Goal: Task Accomplishment & Management: Use online tool/utility

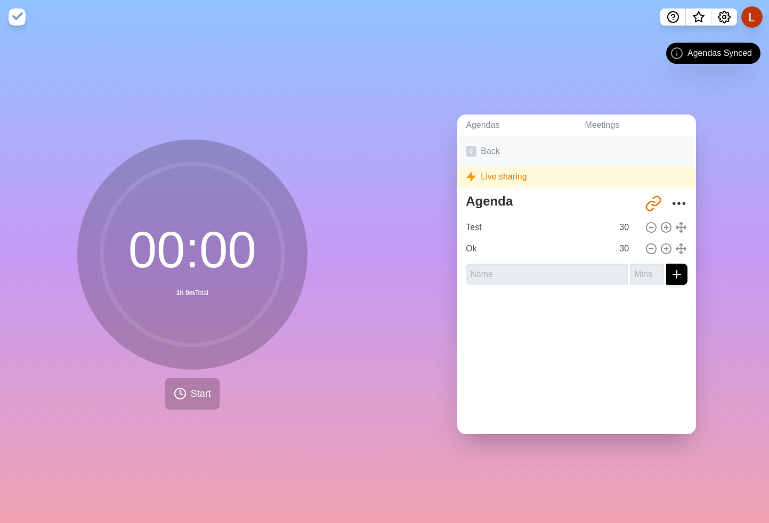
click at [477, 152] on link "Back" at bounding box center [576, 151] width 239 height 30
click at [490, 148] on link "Back" at bounding box center [576, 151] width 239 height 30
click at [495, 201] on textarea "Agenda" at bounding box center [550, 201] width 177 height 23
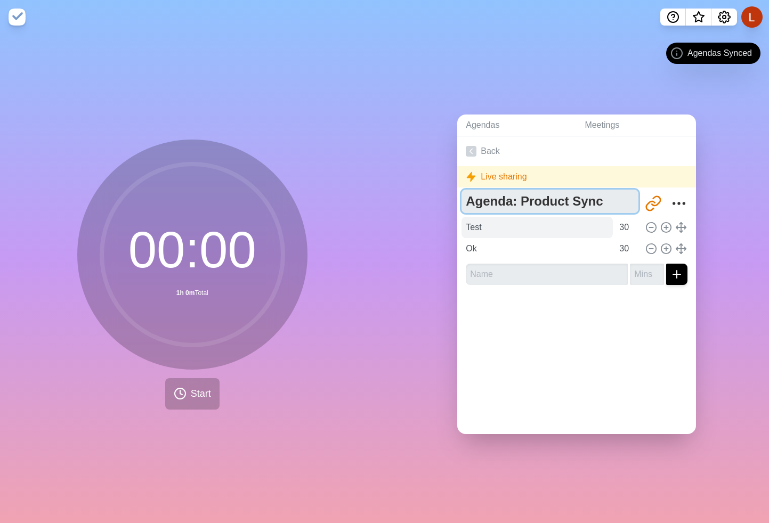
type textarea "Agenda: Product Sync"
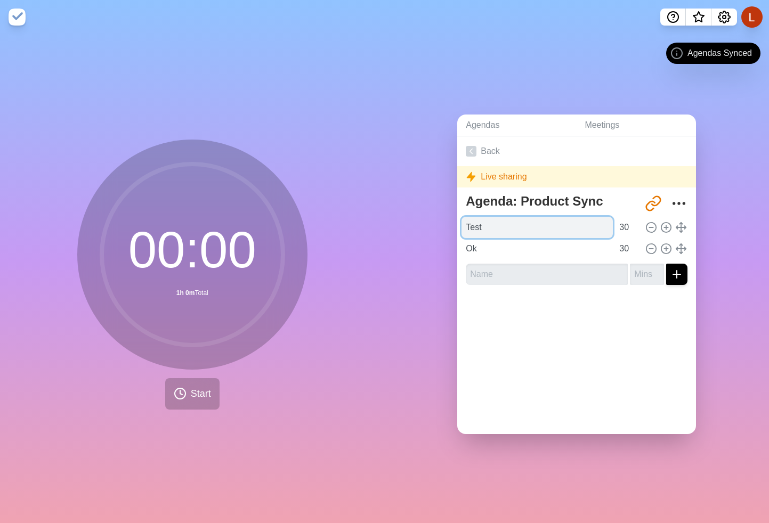
click at [565, 233] on input "Test" at bounding box center [537, 227] width 151 height 21
type input "PM: Doug"
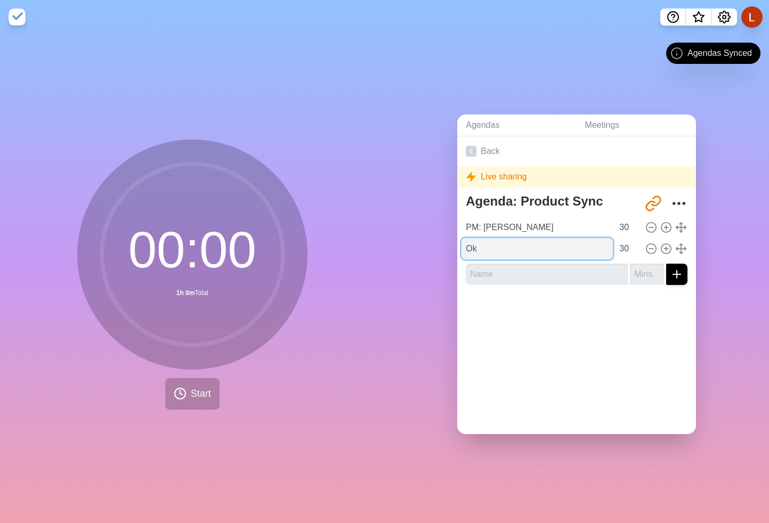
click at [522, 243] on input "Ok" at bounding box center [537, 248] width 151 height 21
paste input "PM: Doug"
type input "PM: Ali"
click at [621, 229] on input "30" at bounding box center [628, 227] width 26 height 21
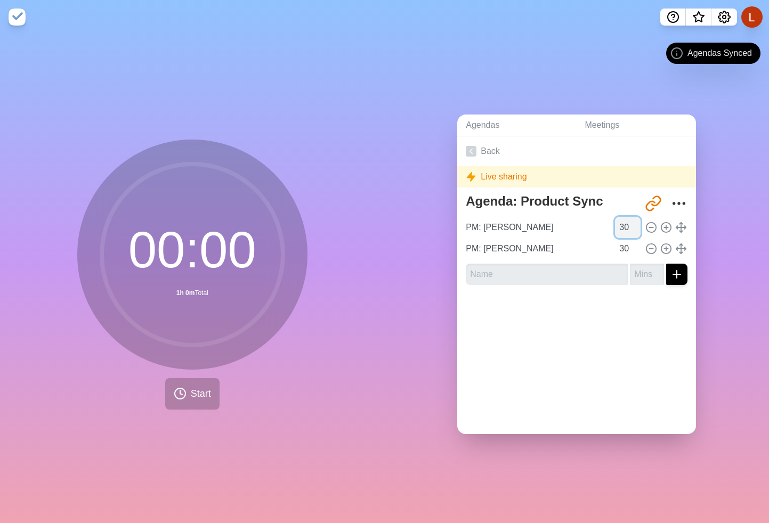
click at [621, 229] on input "30" at bounding box center [628, 227] width 26 height 21
type input "5"
click at [625, 244] on input "30" at bounding box center [628, 248] width 26 height 21
type input "5"
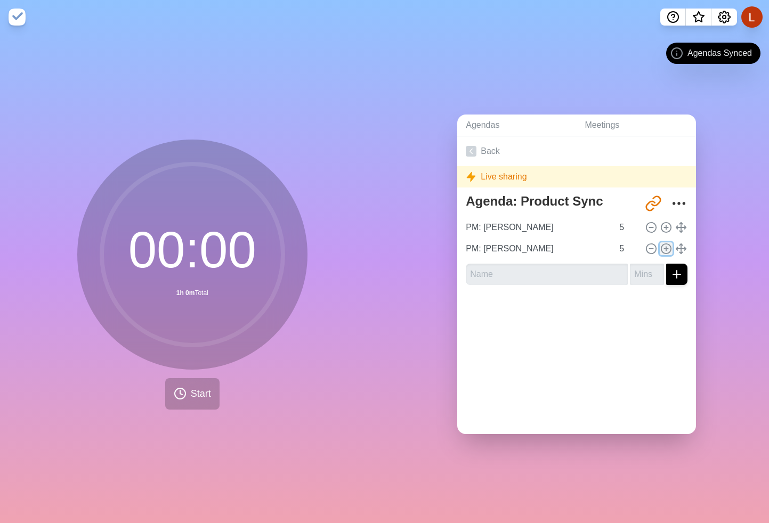
click at [665, 250] on icon at bounding box center [666, 249] width 12 height 12
click at [670, 227] on icon at bounding box center [666, 228] width 12 height 12
click at [544, 278] on input "text" at bounding box center [547, 274] width 162 height 21
paste input "PM: Doug"
type input "PM: Arjun"
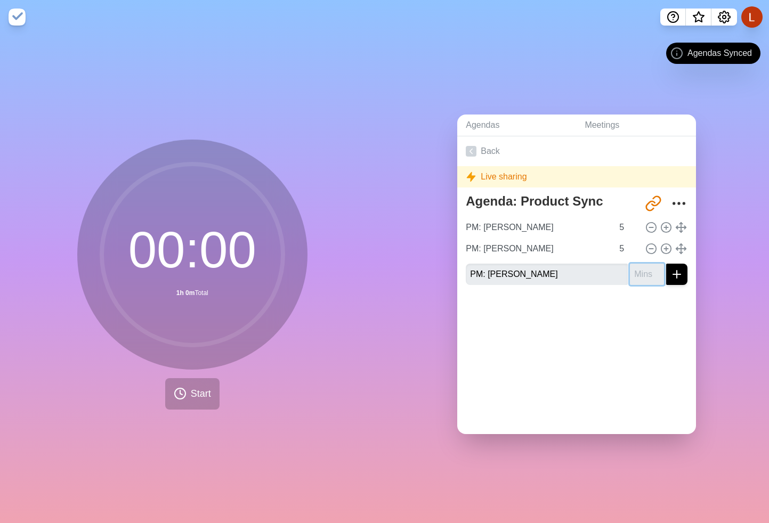
click at [645, 273] on input "number" at bounding box center [647, 274] width 34 height 21
type input "5"
click at [679, 275] on icon "submit" at bounding box center [677, 274] width 13 height 13
click at [672, 274] on icon "submit" at bounding box center [677, 274] width 13 height 13
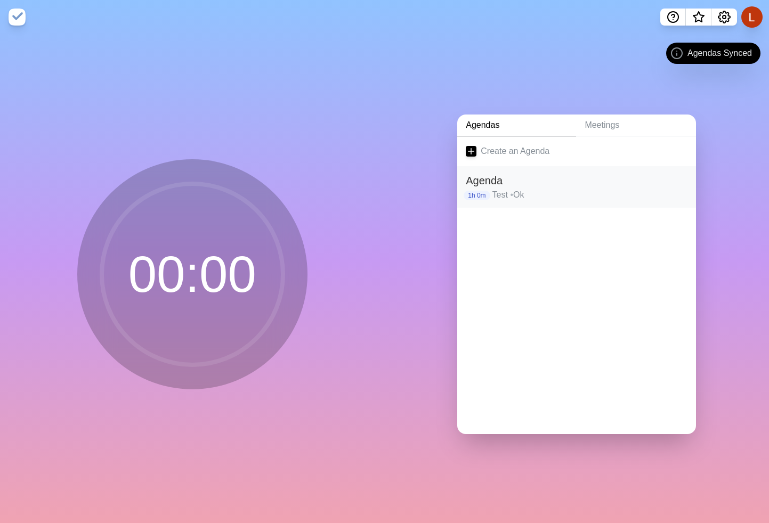
click at [550, 185] on h2 "Agenda" at bounding box center [577, 181] width 222 height 16
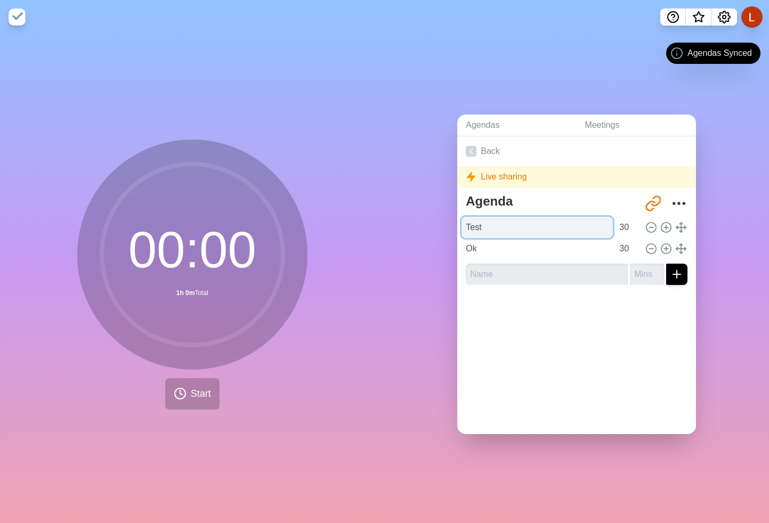
click at [547, 231] on input "Test" at bounding box center [537, 227] width 151 height 21
type input "[PERSON_NAME]"
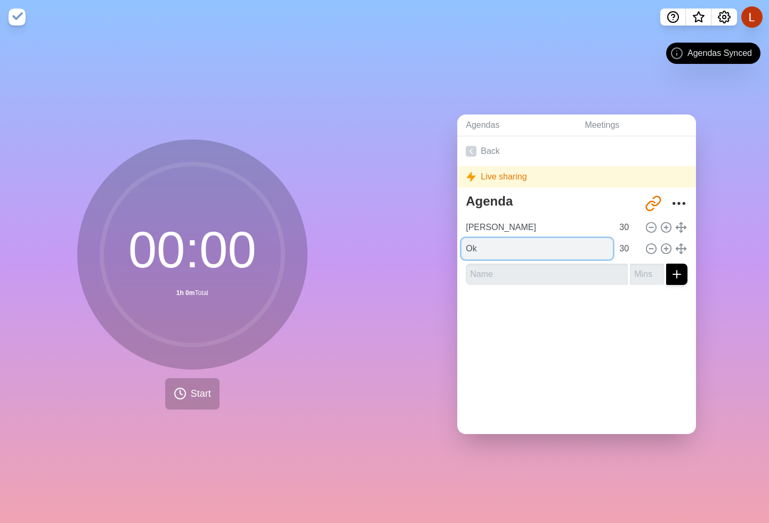
click at [502, 245] on input "Ok" at bounding box center [537, 248] width 151 height 21
type input "Arjun"
click at [630, 224] on input "30" at bounding box center [628, 227] width 26 height 21
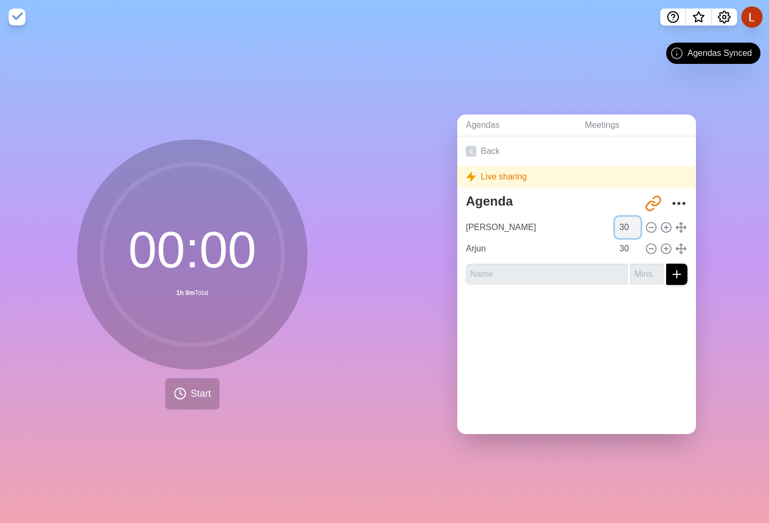
click at [630, 224] on input "30" at bounding box center [628, 227] width 26 height 21
type input "5"
click at [575, 271] on input "text" at bounding box center [547, 274] width 162 height 21
type input "[PERSON_NAME]"
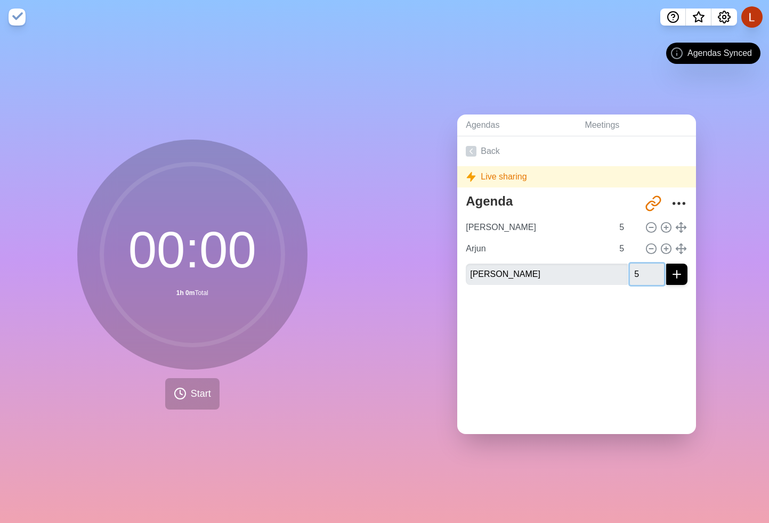
type input "5"
click at [684, 277] on button "submit" at bounding box center [676, 274] width 21 height 21
click at [486, 128] on link "Agendas" at bounding box center [516, 126] width 119 height 22
click at [480, 148] on link "Back" at bounding box center [576, 151] width 239 height 30
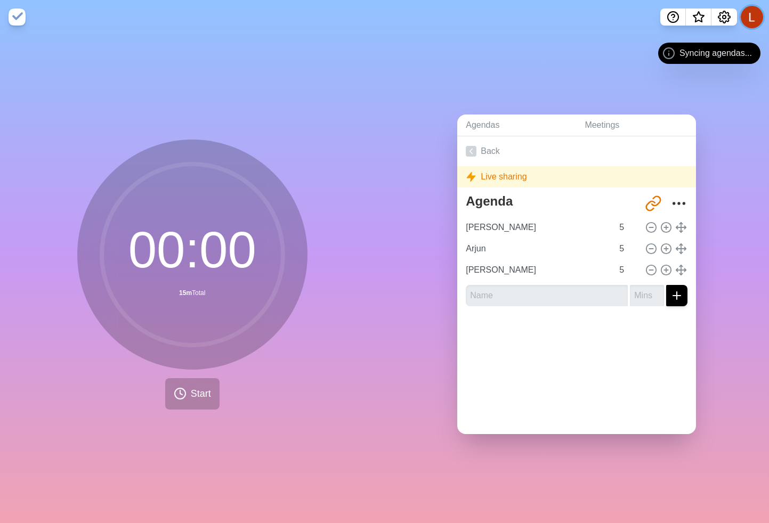
click at [755, 20] on button at bounding box center [752, 17] width 22 height 22
click at [729, 18] on icon "Settings" at bounding box center [725, 17] width 12 height 12
click at [545, 70] on div "Agendas Meetings Back Live sharing Agenda [URL][DOMAIN_NAME] Ali 5 Arjun 5 [PER…" at bounding box center [577, 278] width 385 height 489
click at [522, 357] on div "Back Live sharing Agenda [URL][DOMAIN_NAME] Ali 5 Arjun 5 [PERSON_NAME] 5" at bounding box center [576, 285] width 239 height 298
click at [751, 18] on button at bounding box center [752, 17] width 22 height 22
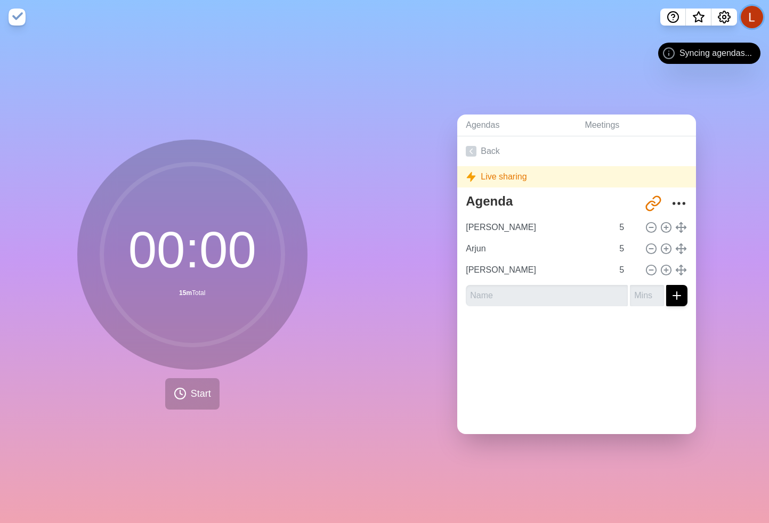
click at [746, 23] on button at bounding box center [752, 17] width 22 height 22
click at [721, 16] on icon "Settings" at bounding box center [724, 17] width 13 height 13
click at [730, 20] on icon "Settings" at bounding box center [724, 17] width 13 height 13
click at [586, 85] on div "Agendas Meetings Back Live sharing Agenda http://timeblocks.co/-O_pTxn6BEHCgtXL…" at bounding box center [577, 278] width 385 height 489
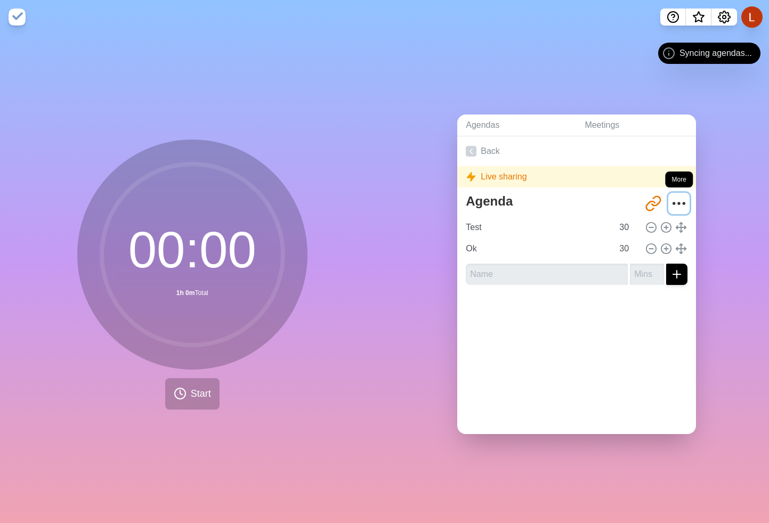
click at [679, 201] on icon "More" at bounding box center [679, 203] width 17 height 17
click at [520, 175] on div "Live sharing" at bounding box center [576, 176] width 239 height 21
click at [655, 204] on icon "Share link" at bounding box center [653, 203] width 17 height 17
click at [690, 205] on div "Agenda http://timeblocks.co/-O_pTxn6BEHCgtXLBCvZ Test 30 Ok 30" at bounding box center [576, 242] width 239 height 104
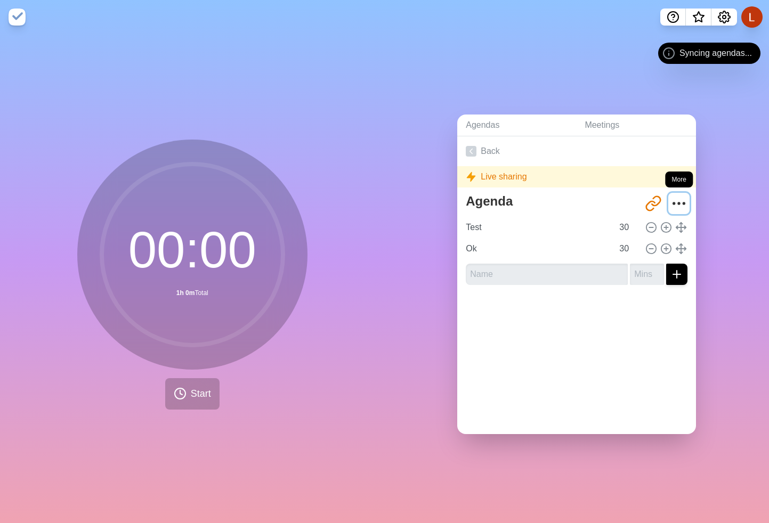
click at [682, 202] on icon "More" at bounding box center [679, 203] width 17 height 17
click at [735, 55] on span "Syncing agendas..." at bounding box center [716, 53] width 72 height 13
click at [749, 22] on button at bounding box center [752, 17] width 22 height 22
click at [723, 15] on circle "Settings" at bounding box center [724, 16] width 3 height 3
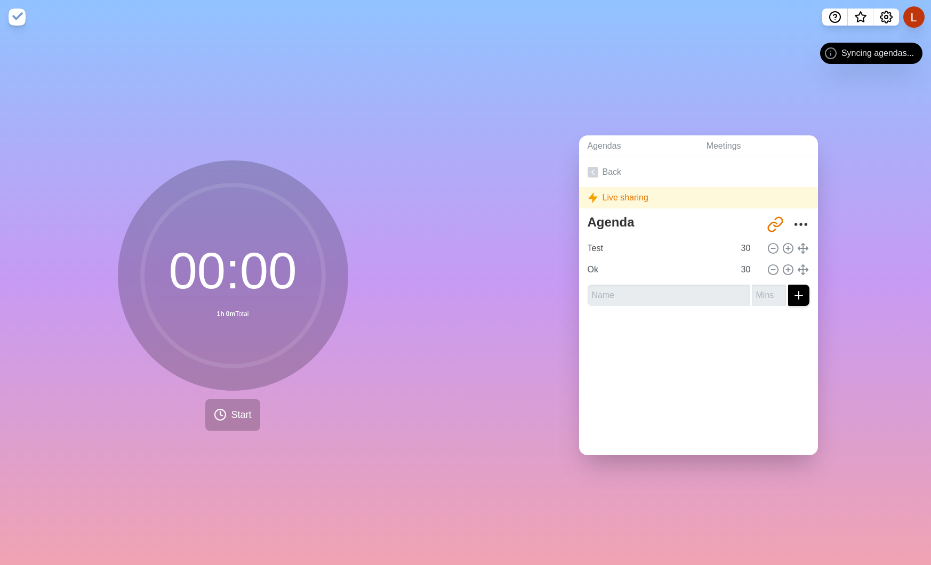
click at [219, 302] on circle at bounding box center [232, 275] width 181 height 181
click at [237, 428] on button "Start" at bounding box center [232, 414] width 54 height 31
click at [769, 220] on icon "More" at bounding box center [800, 224] width 17 height 17
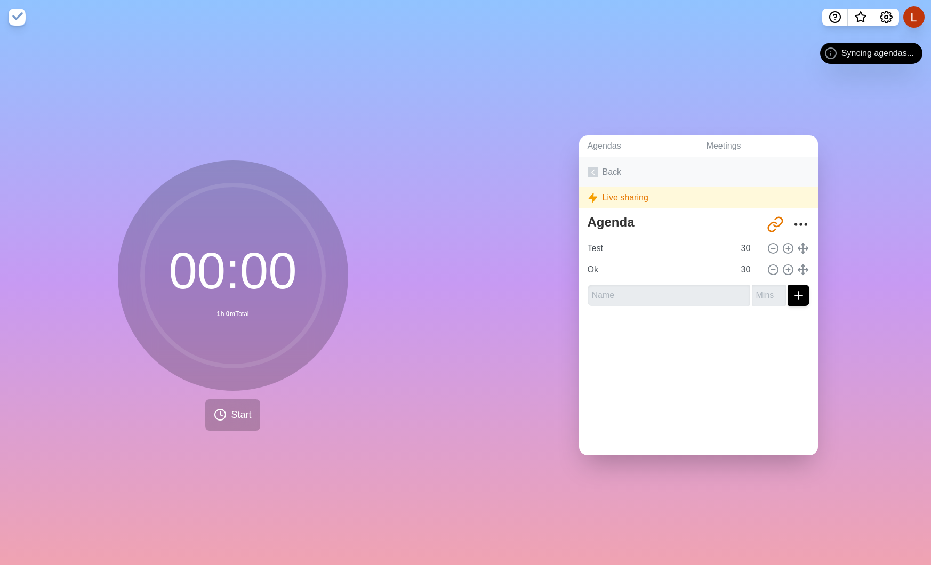
click at [599, 171] on link "Back" at bounding box center [698, 172] width 239 height 30
click at [700, 152] on link "Meetings" at bounding box center [758, 146] width 120 height 22
click at [911, 21] on button at bounding box center [913, 17] width 22 height 22
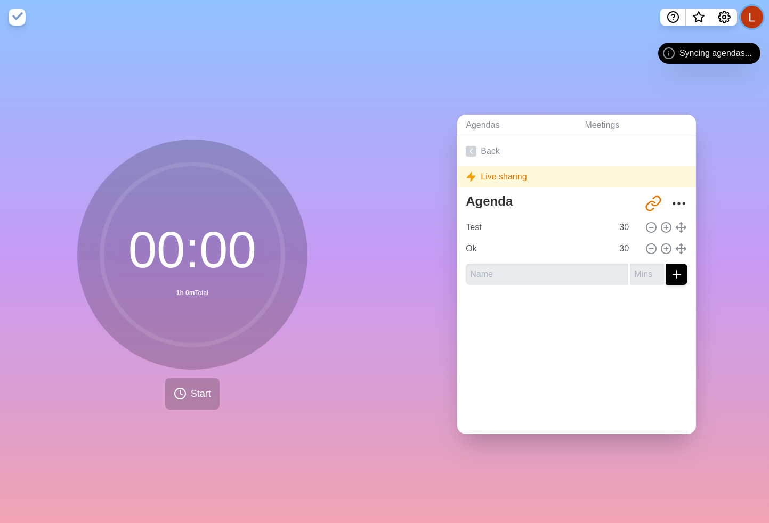
click at [745, 18] on button at bounding box center [752, 17] width 22 height 22
